Goal: Transaction & Acquisition: Book appointment/travel/reservation

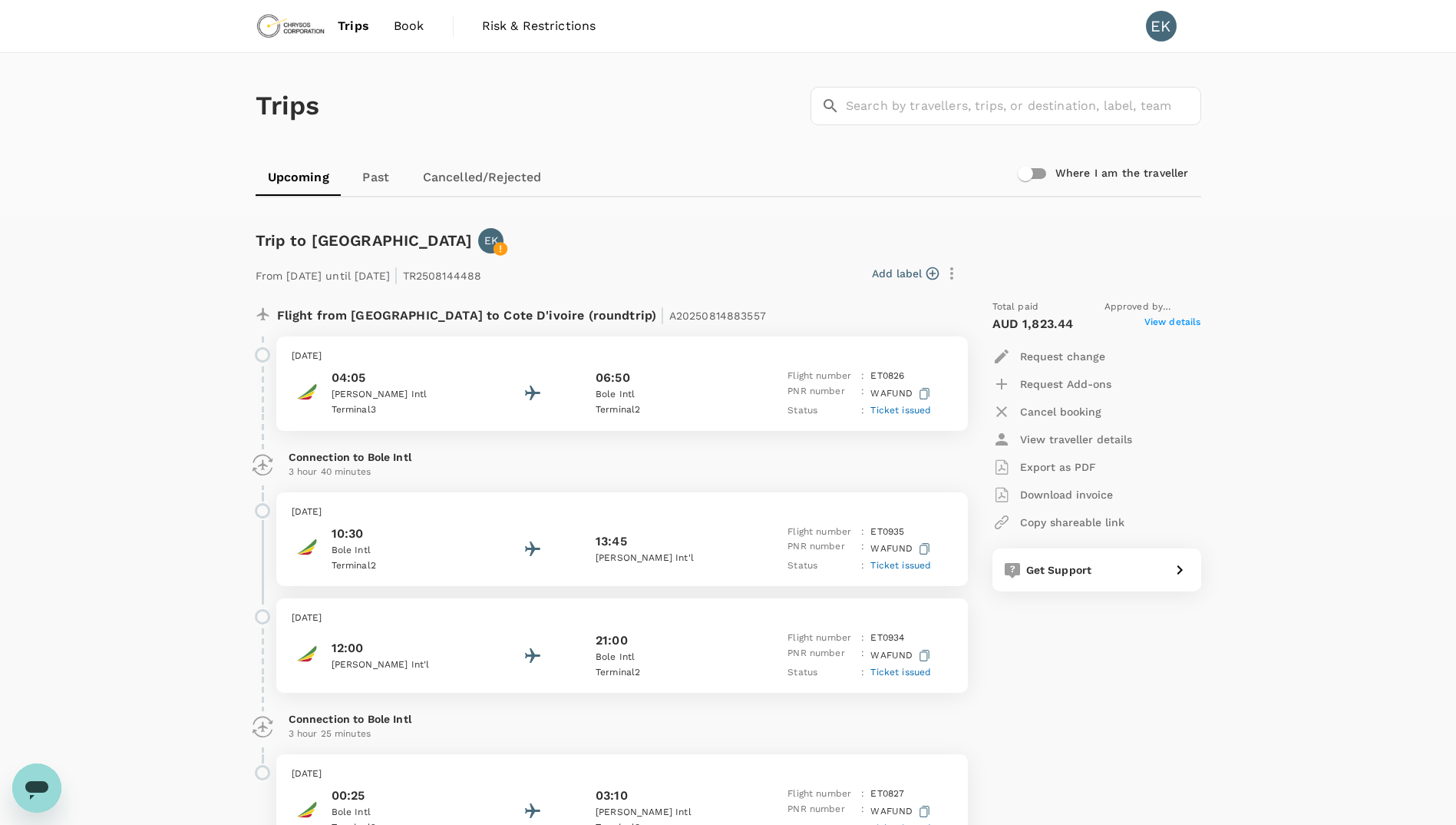
click at [421, 25] on span "Book" at bounding box center [409, 26] width 31 height 19
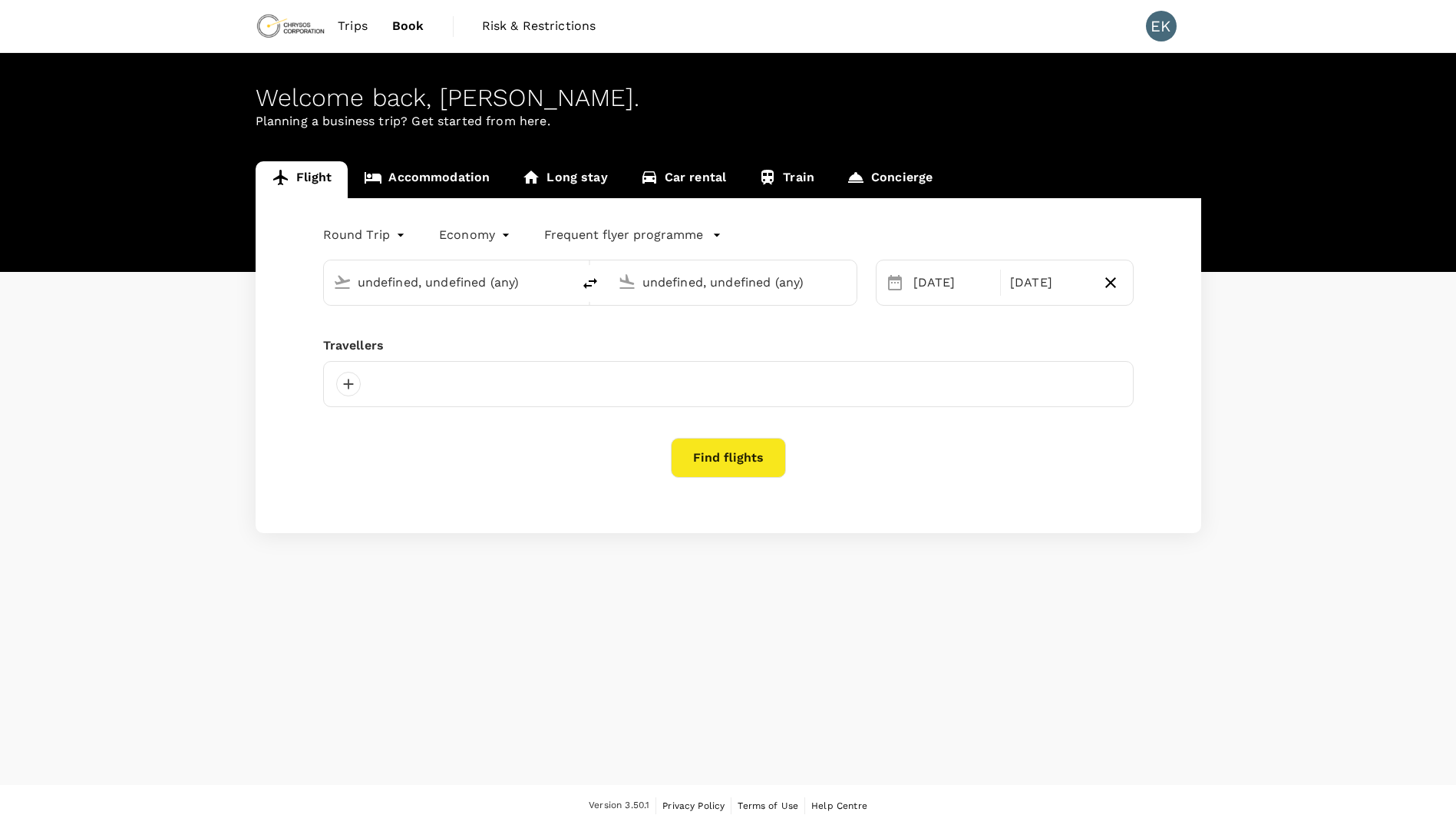
type input "[GEOGRAPHIC_DATA], [GEOGRAPHIC_DATA] (any)"
type input "Abidjan, Cote D'ivoire (any)"
type input "[GEOGRAPHIC_DATA], [GEOGRAPHIC_DATA] (any)"
type input "Abidjan, Cote D'ivoire (any)"
type input "[GEOGRAPHIC_DATA], [GEOGRAPHIC_DATA] (any)"
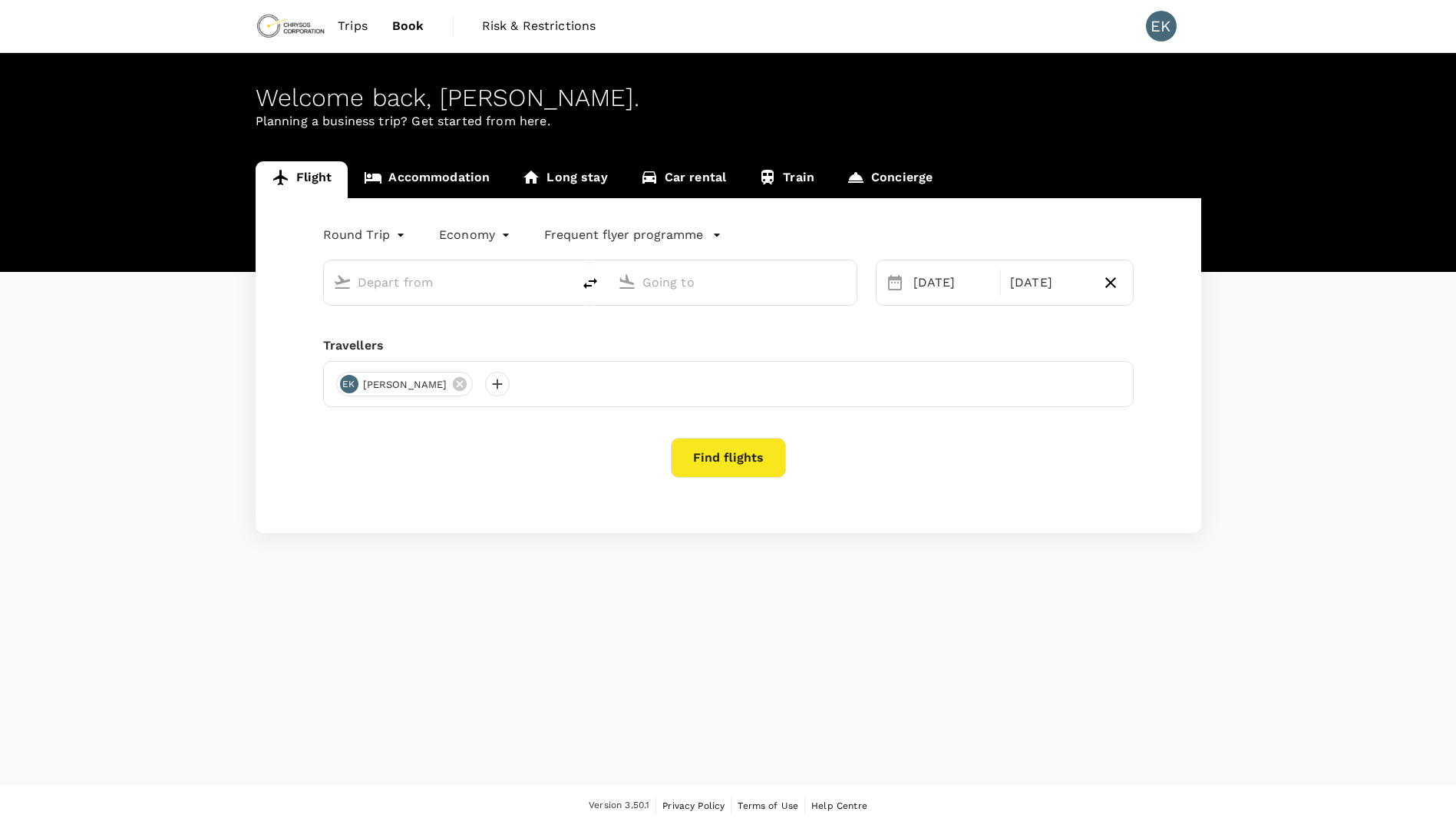
type input "Abidjan, Cote D'ivoire (any)"
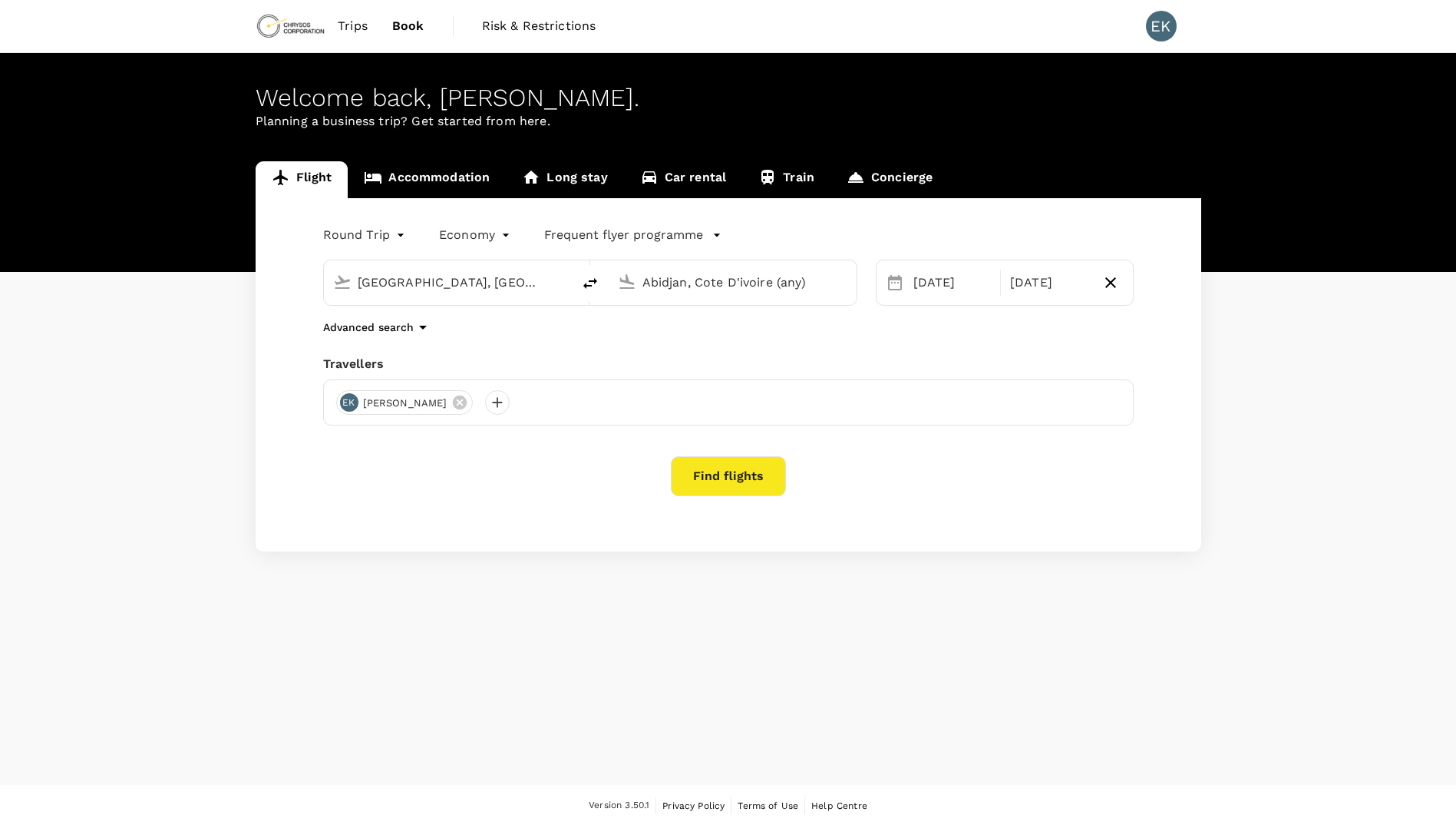
click at [445, 175] on link "Accommodation" at bounding box center [426, 180] width 158 height 37
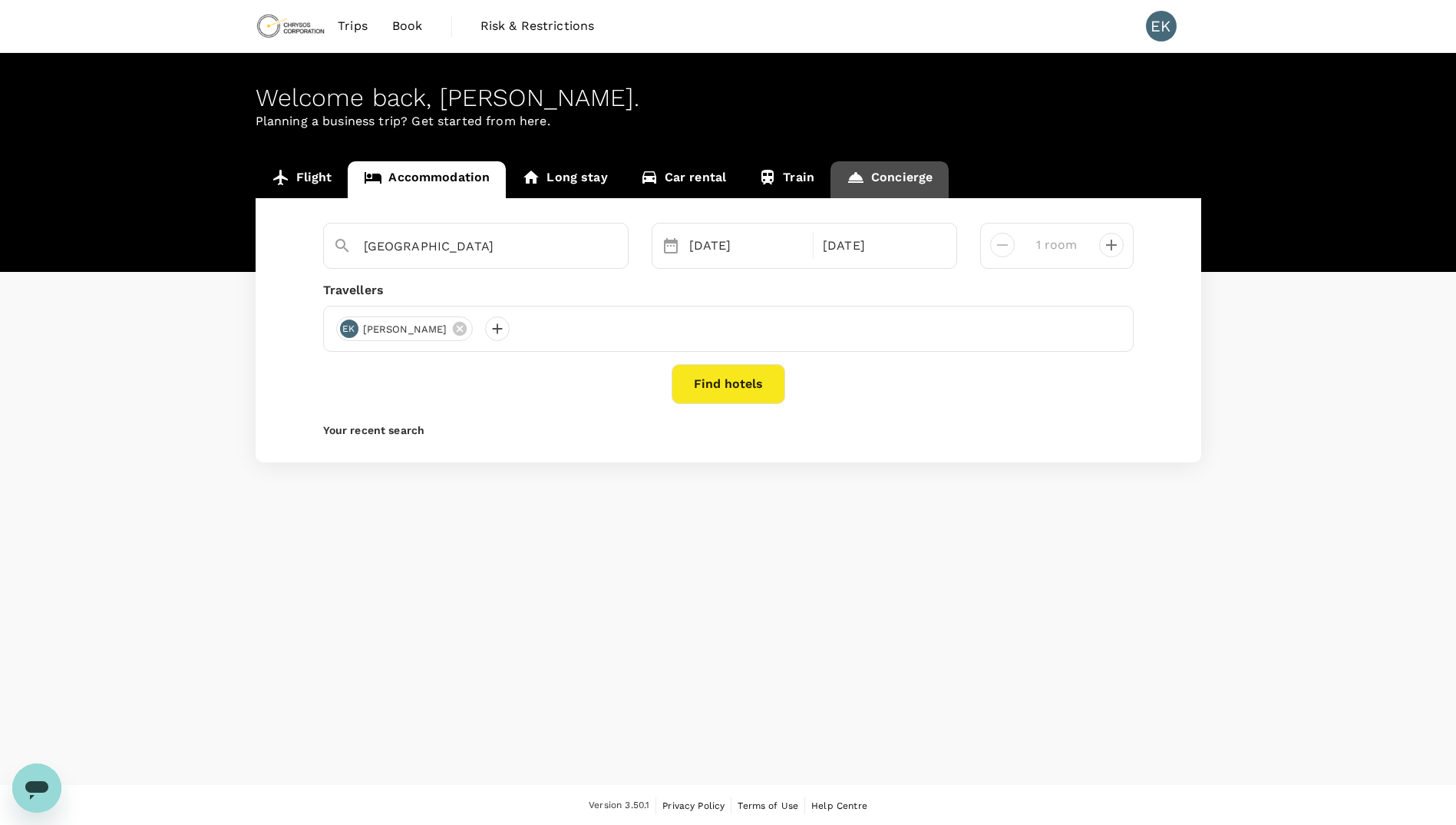
click at [909, 183] on link "Concierge" at bounding box center [889, 180] width 118 height 37
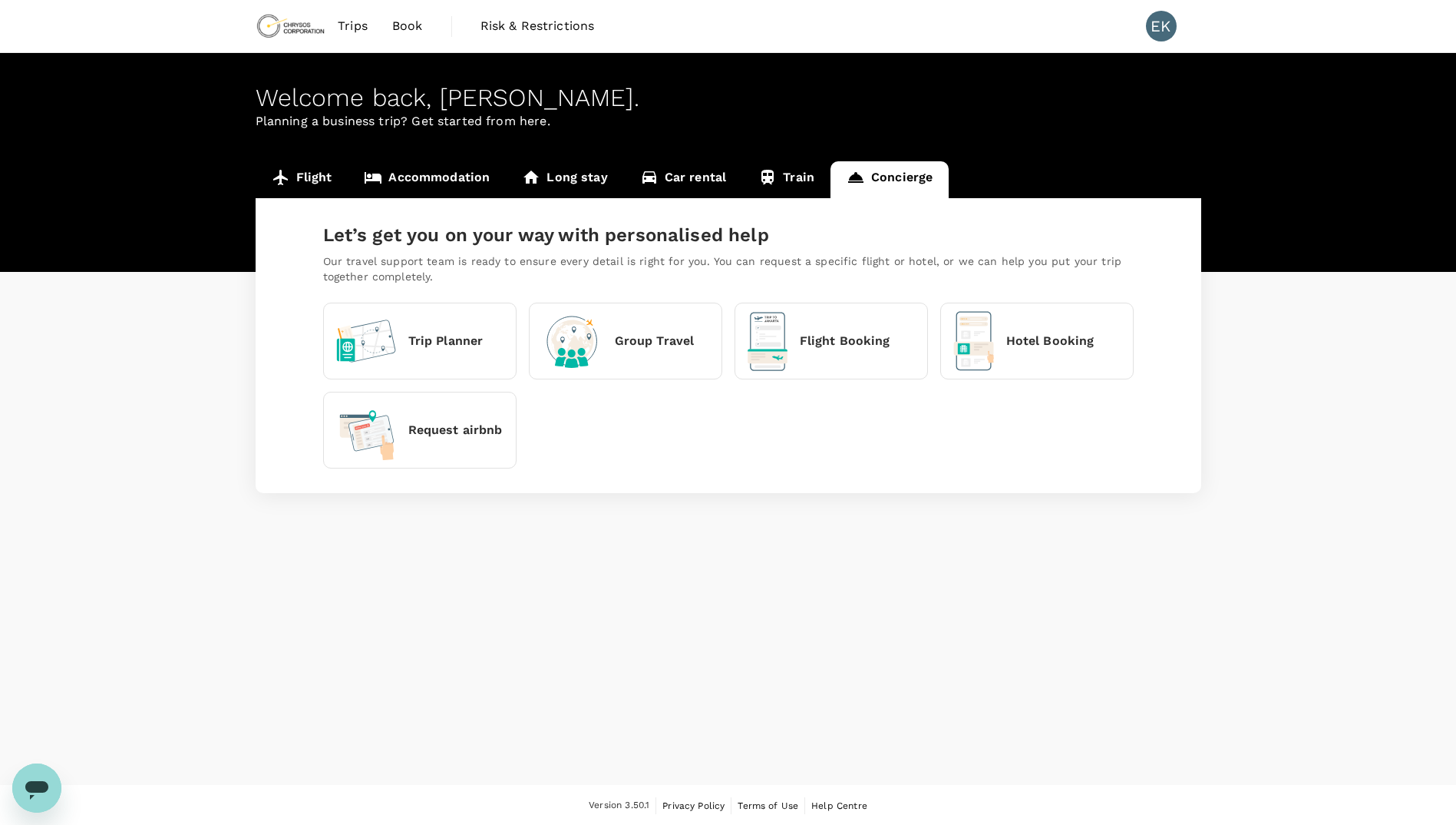
click at [1018, 351] on div "Hotel Booking" at bounding box center [1024, 341] width 141 height 59
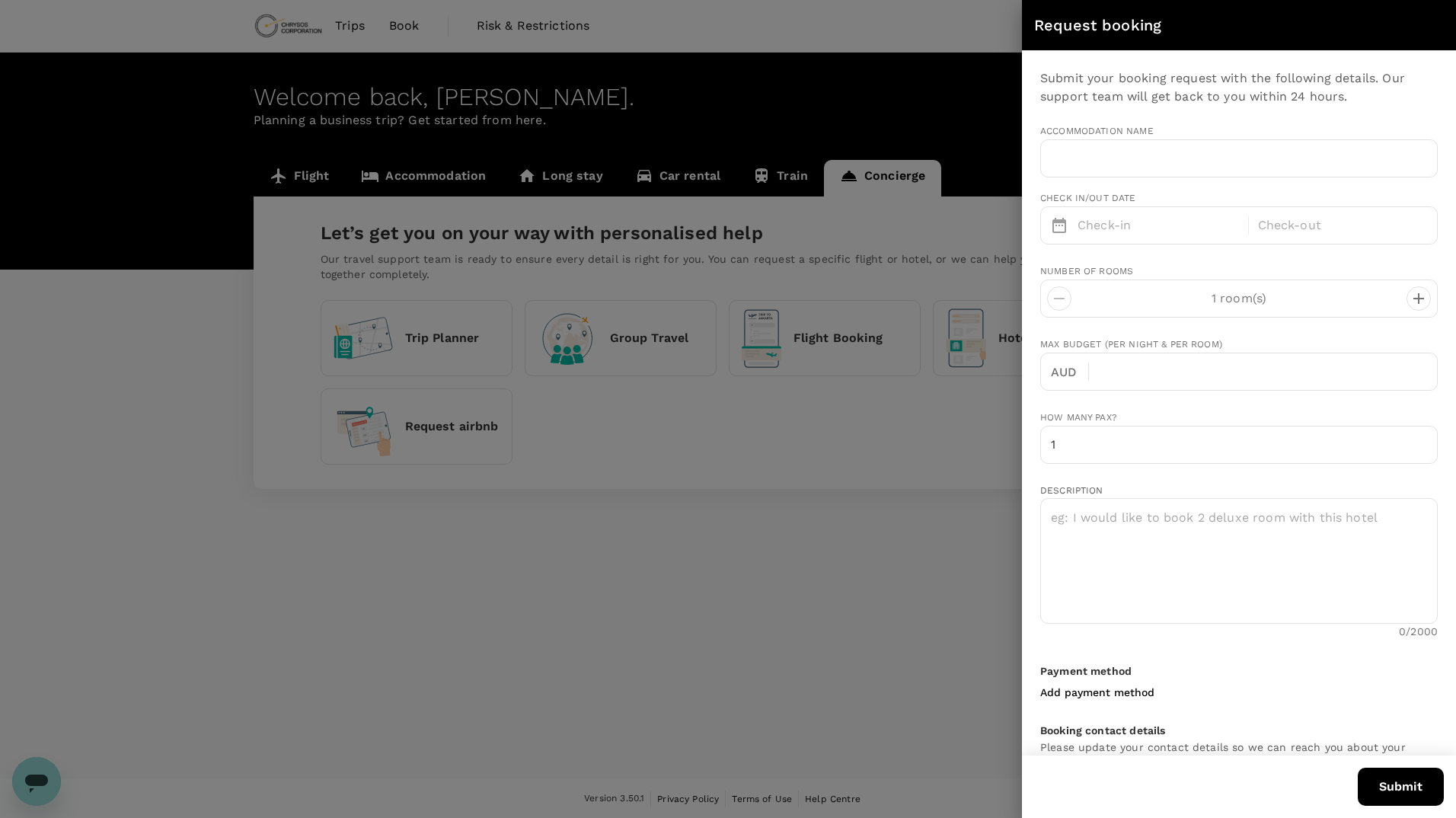
click at [814, 22] on div at bounding box center [728, 409] width 1456 height 818
